Goal: Find specific page/section: Find specific page/section

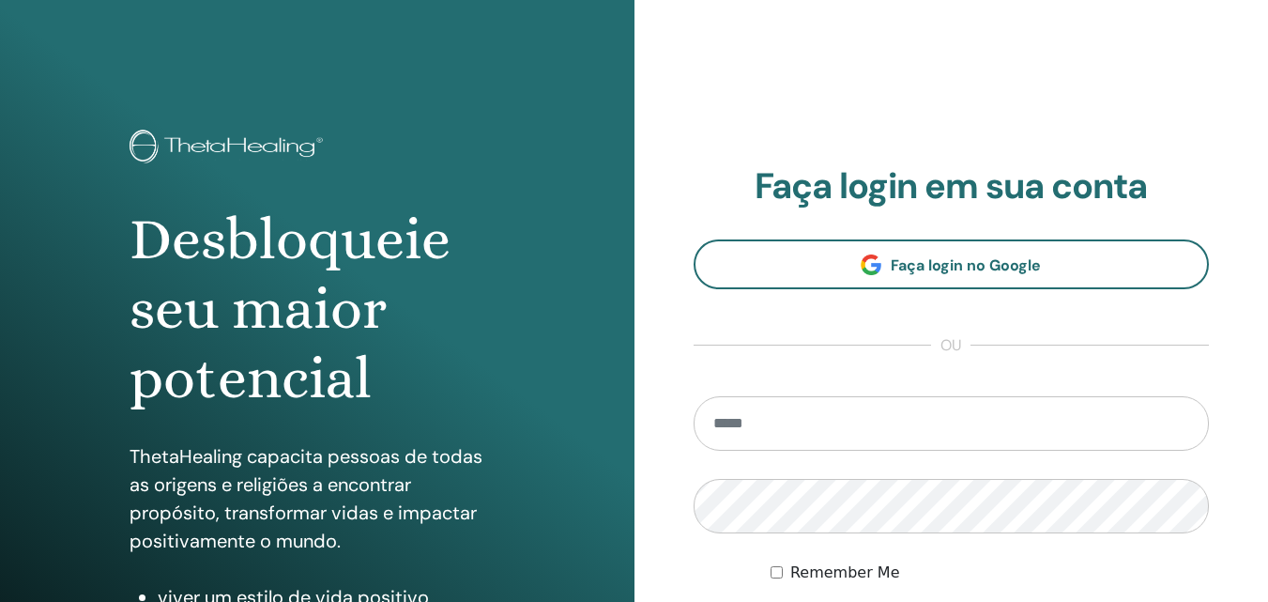
scroll to position [282, 0]
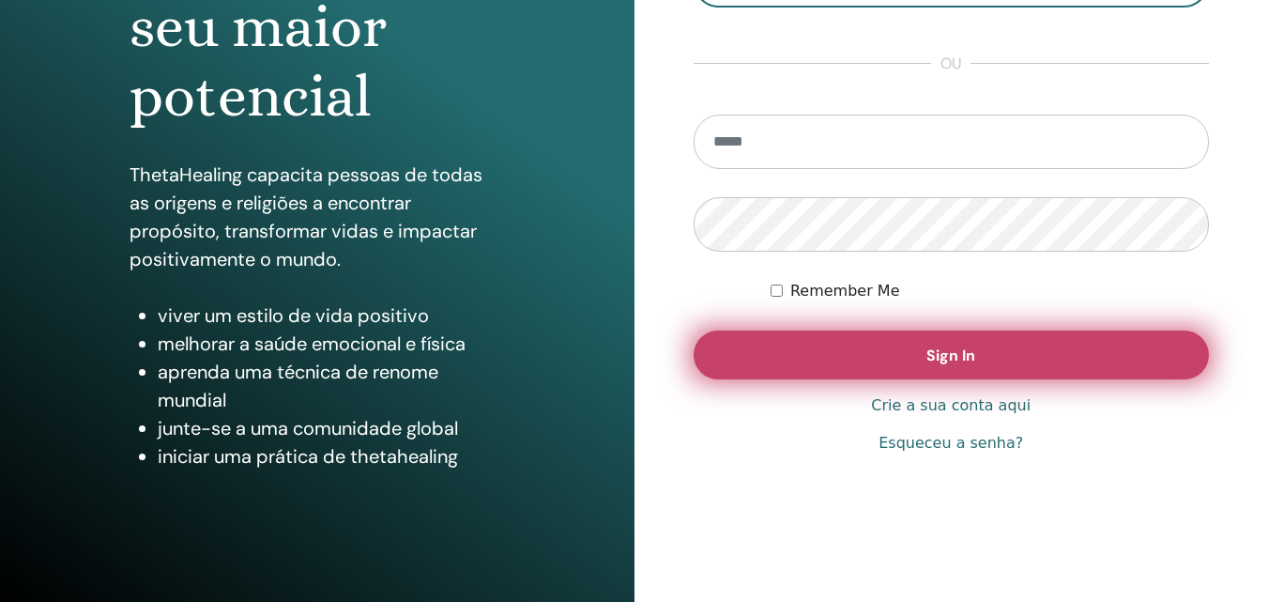
type input "**********"
click at [858, 350] on button "Sign In" at bounding box center [952, 354] width 516 height 49
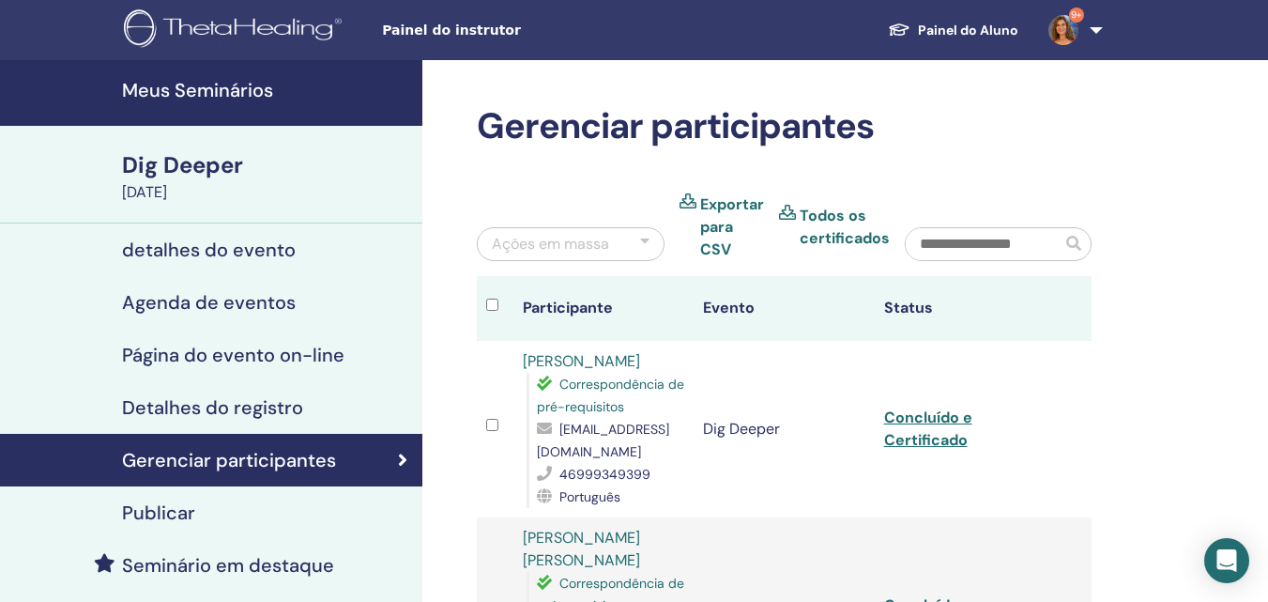
click at [242, 91] on h4 "Meus Seminários" at bounding box center [266, 90] width 289 height 23
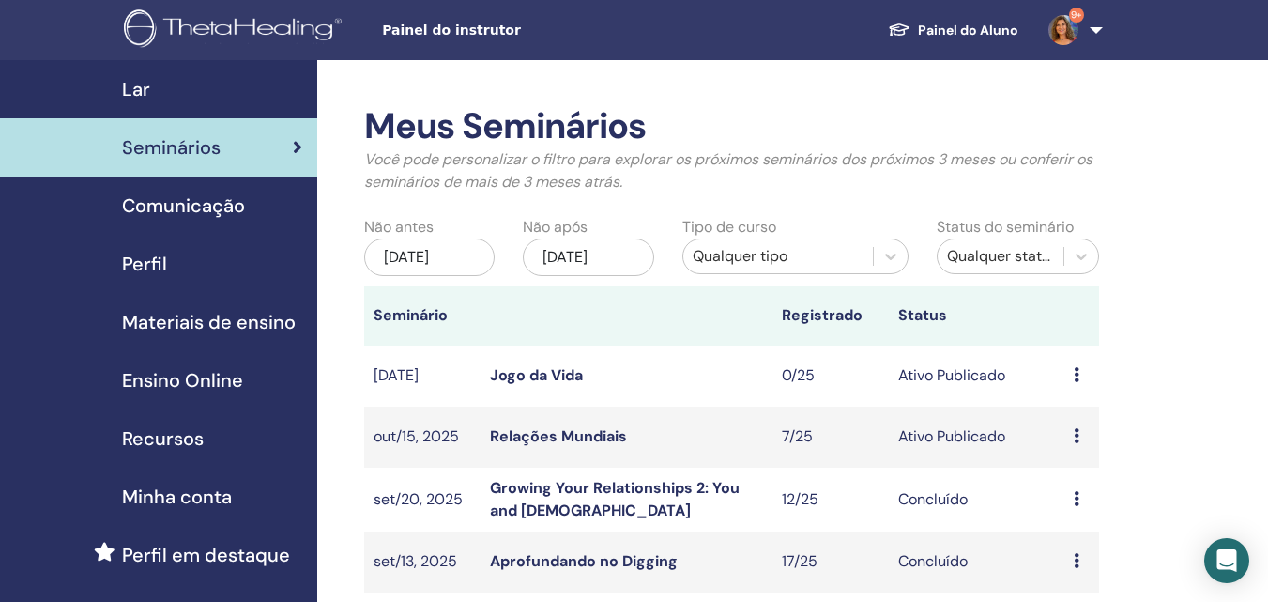
click at [577, 427] on link "Relações Mundiais" at bounding box center [558, 436] width 137 height 20
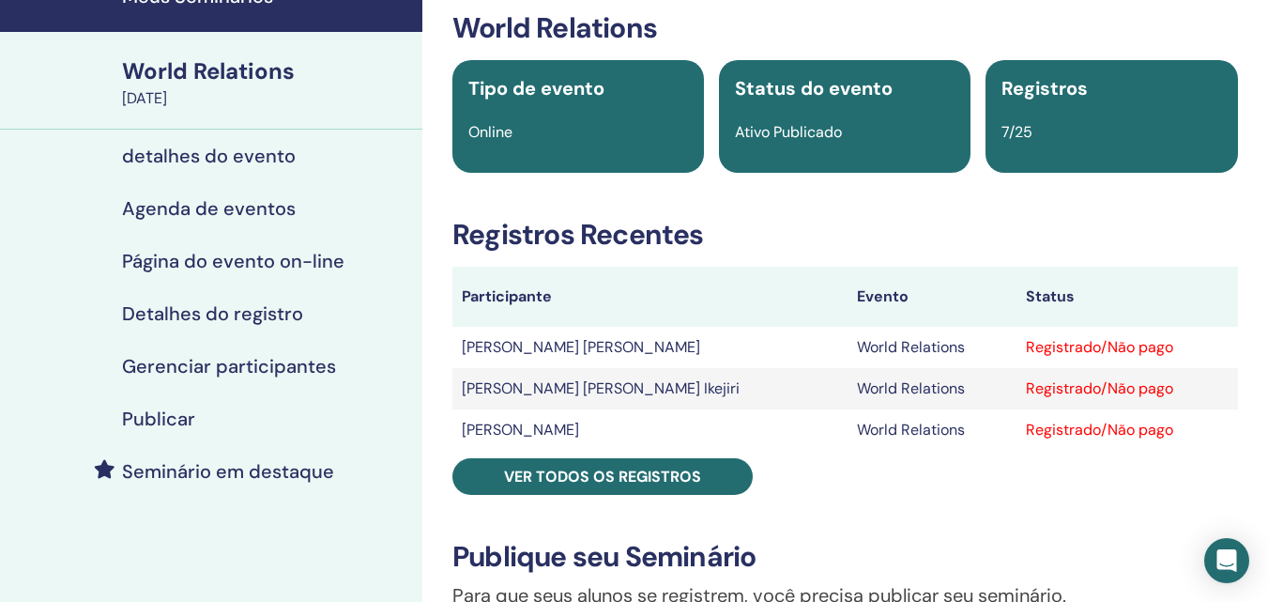
scroll to position [188, 0]
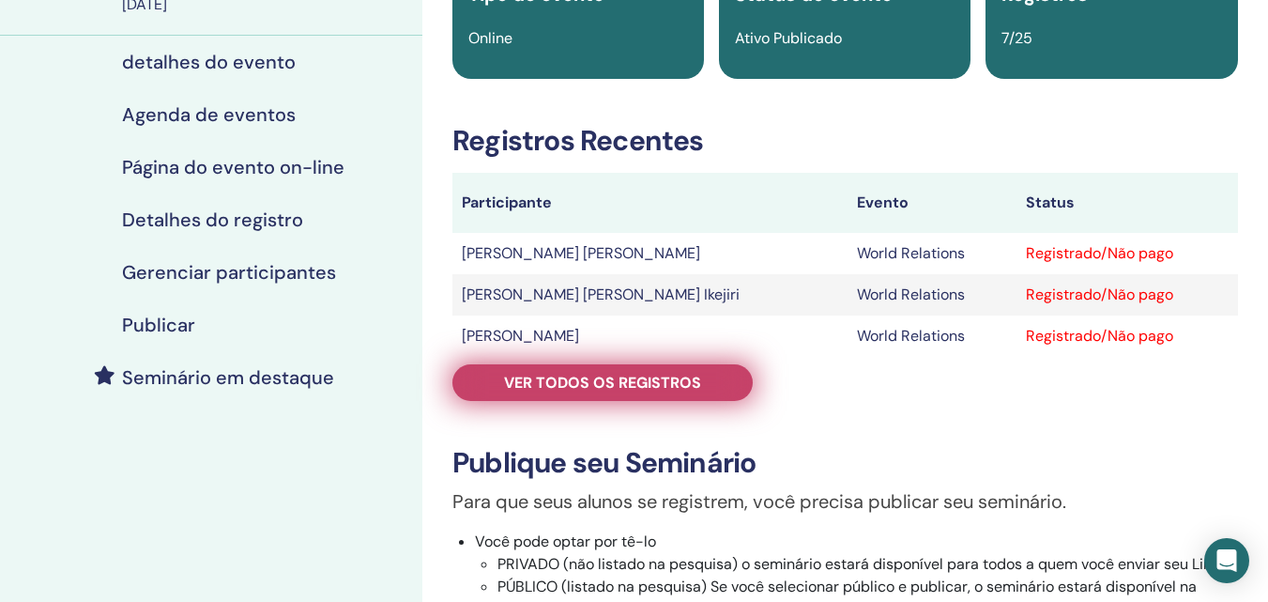
click at [576, 391] on span "Ver todos os registros" at bounding box center [602, 383] width 197 height 20
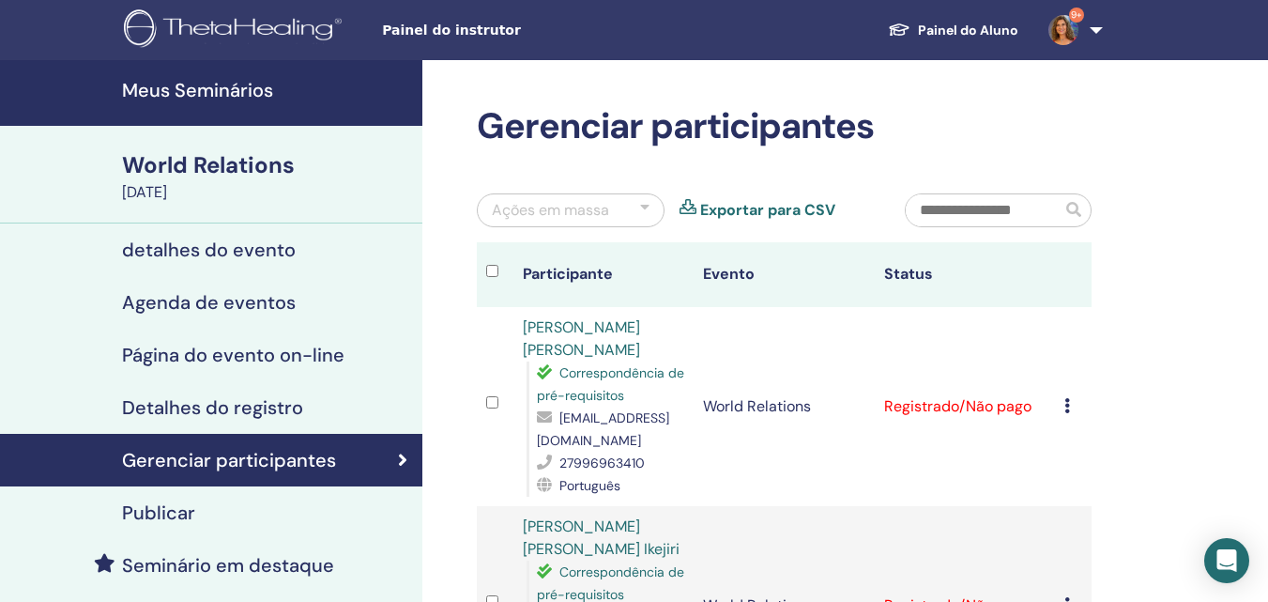
click at [257, 81] on h4 "Meus Seminários" at bounding box center [266, 90] width 289 height 23
